Goal: Navigation & Orientation: Find specific page/section

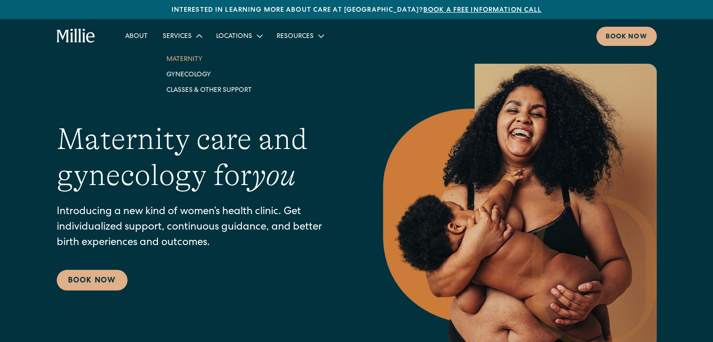
click at [184, 59] on link "Maternity" at bounding box center [209, 58] width 100 height 15
